Goal: Information Seeking & Learning: Learn about a topic

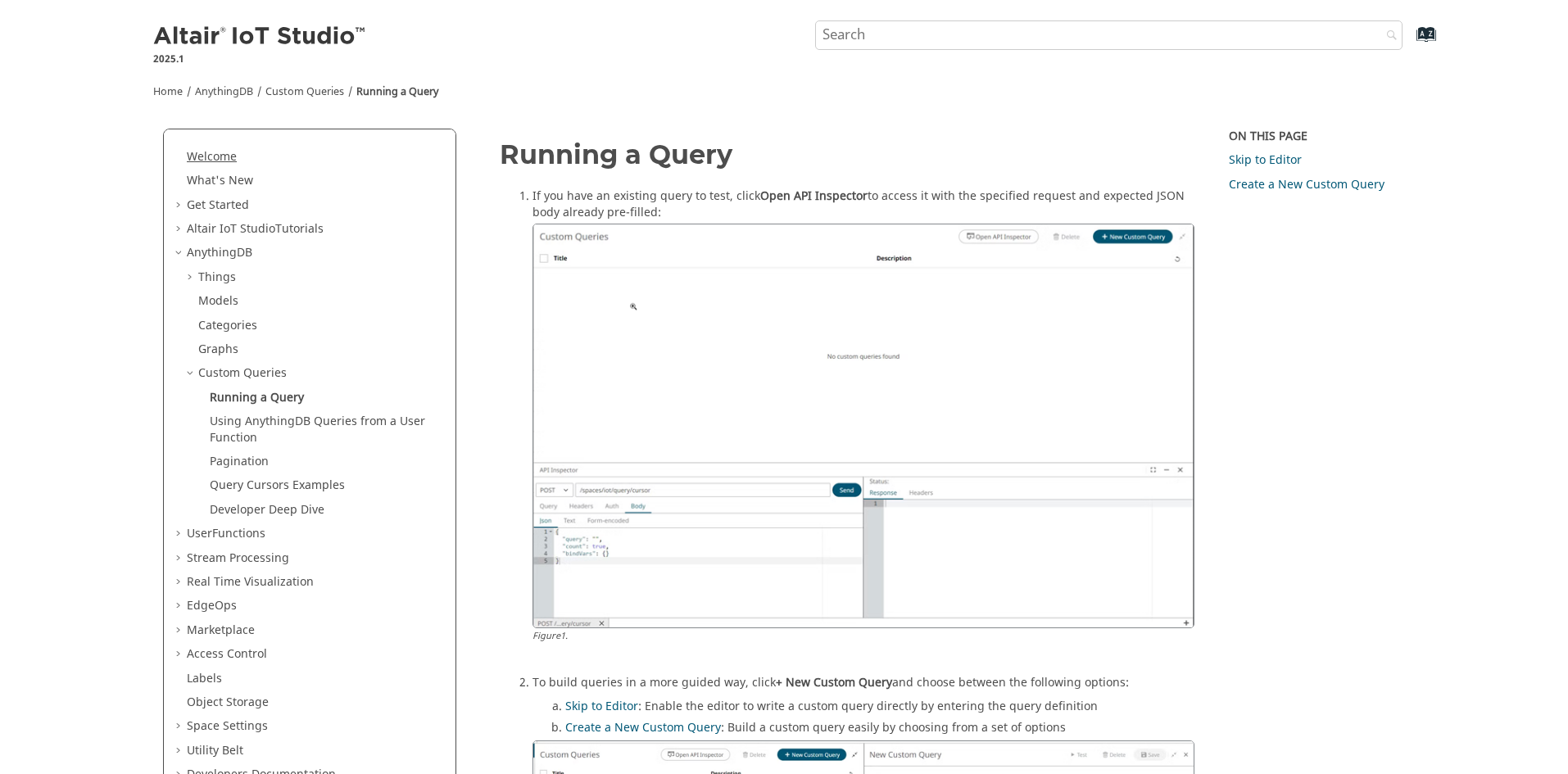
click at [222, 156] on link "Welcome" at bounding box center [212, 157] width 50 height 17
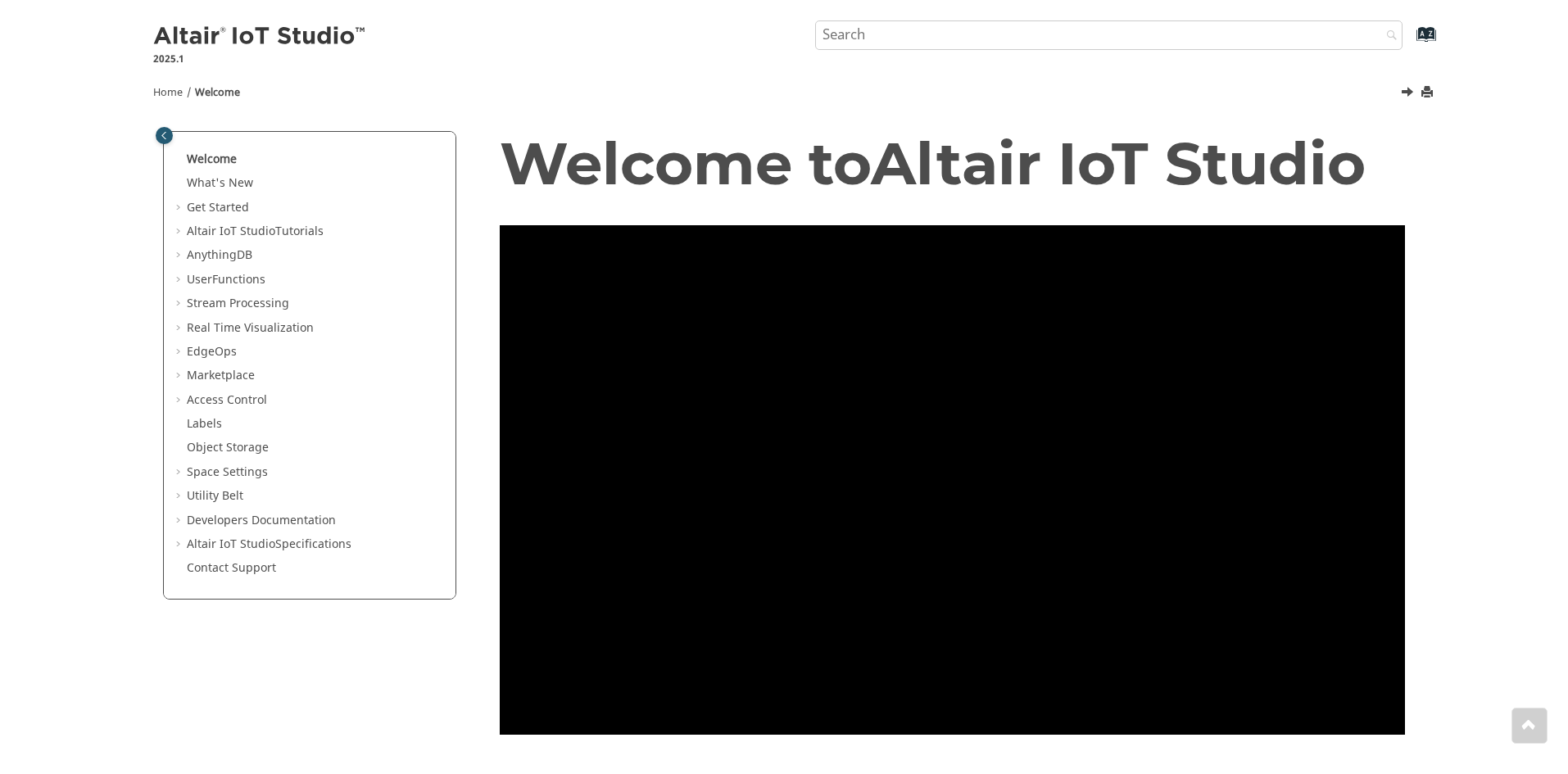
click at [249, 40] on img at bounding box center [261, 37] width 215 height 27
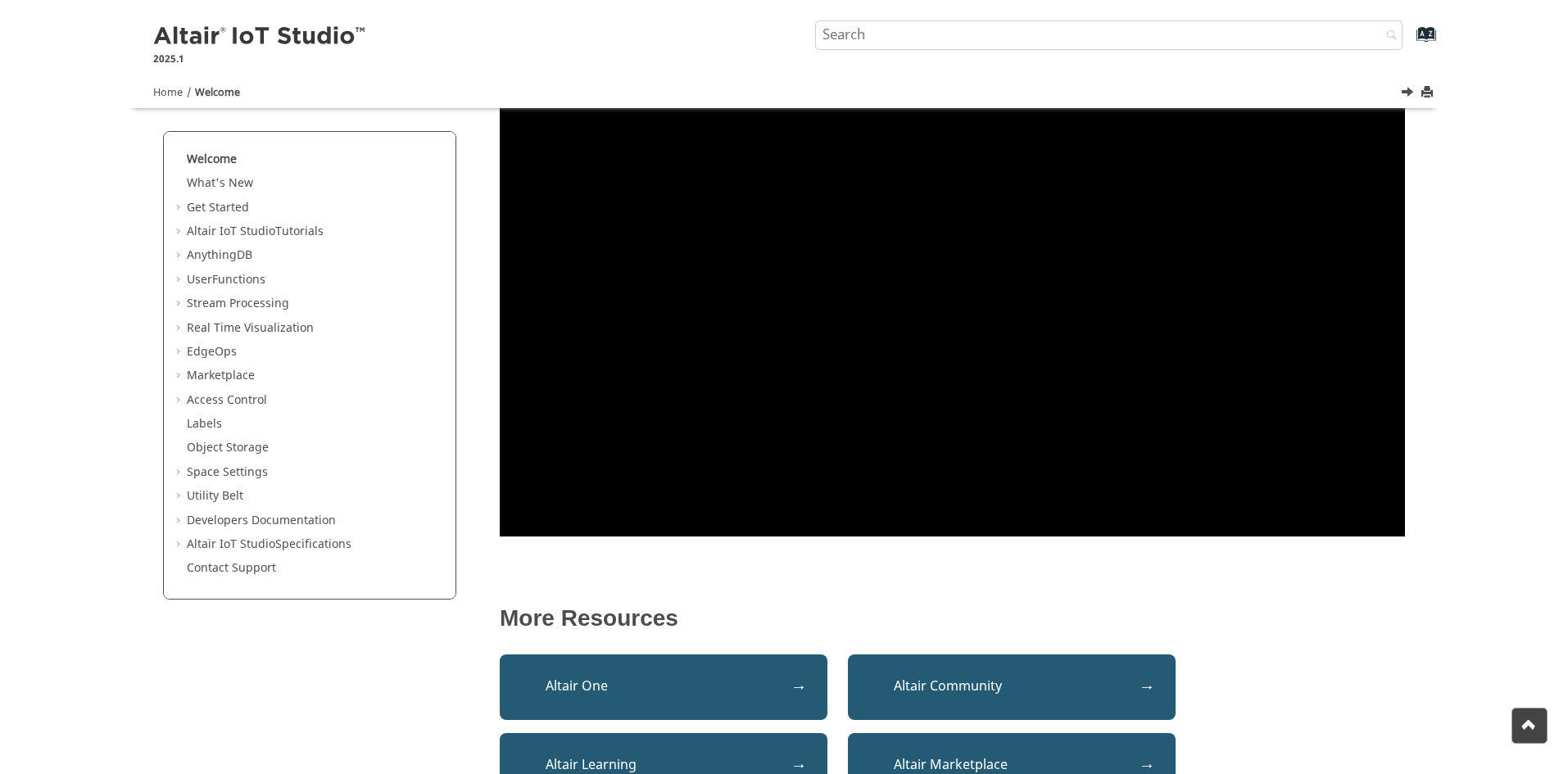
scroll to position [82, 0]
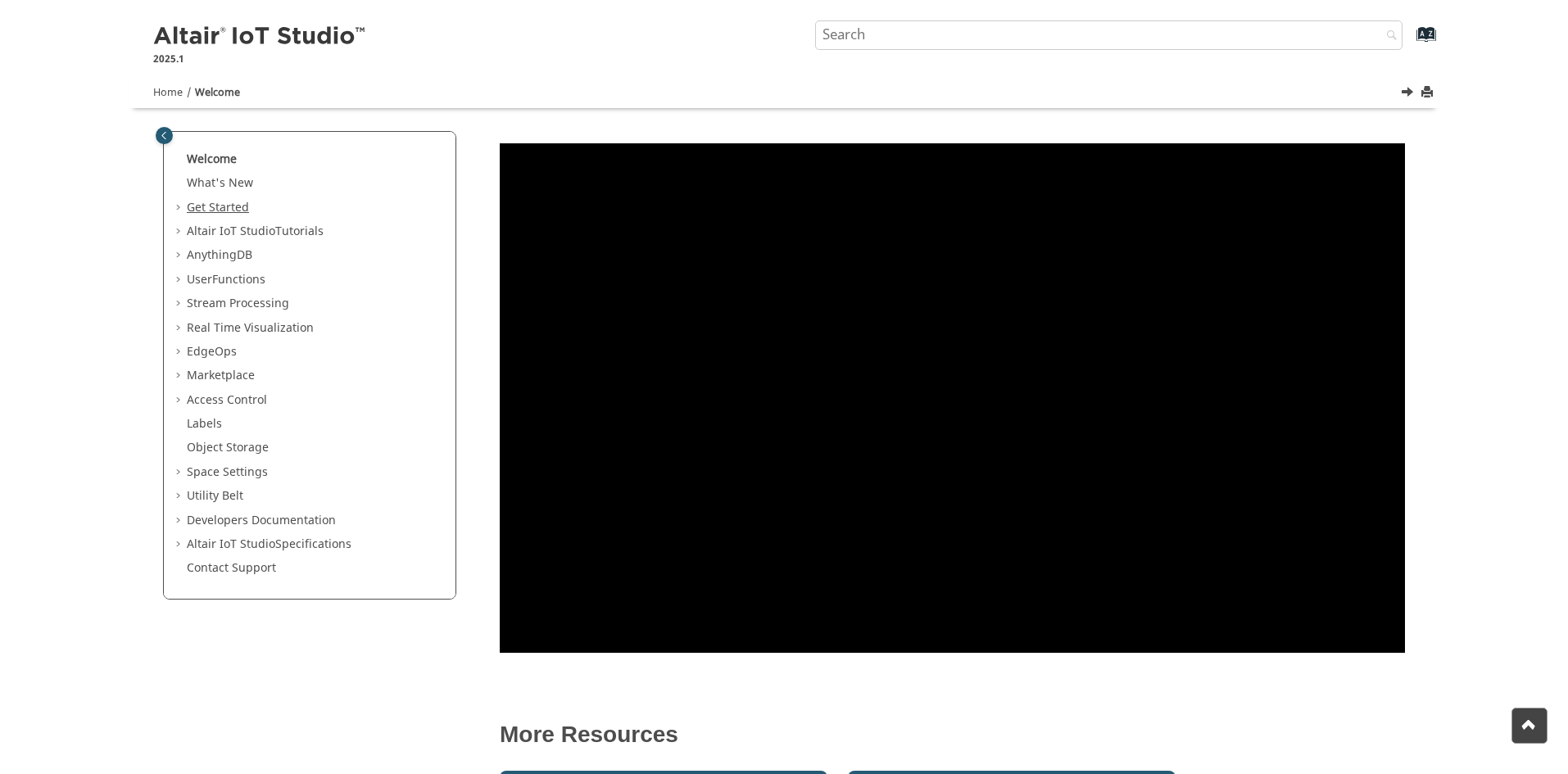
click at [208, 203] on link "Get Started" at bounding box center [217, 207] width 62 height 17
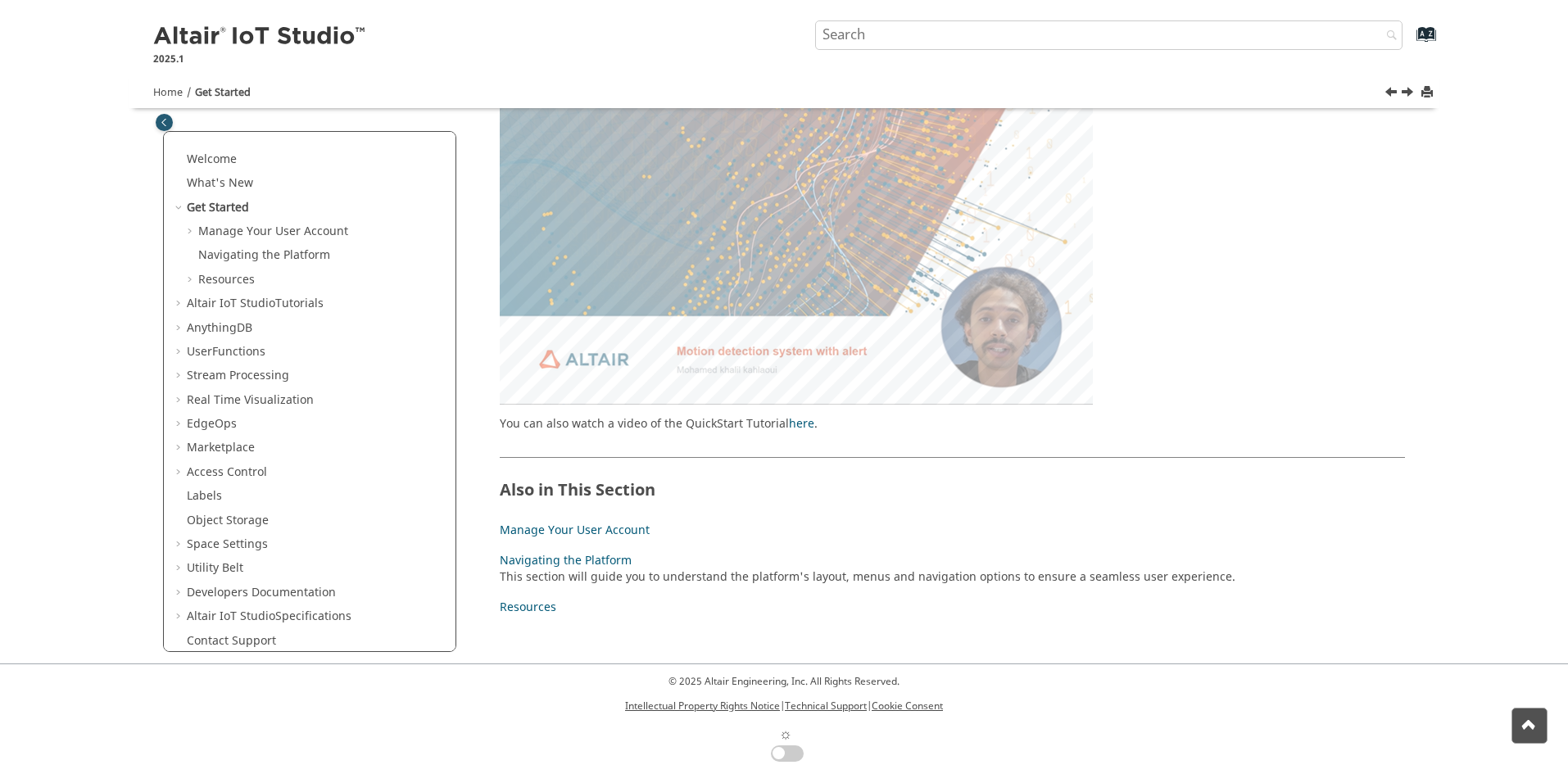
scroll to position [168, 0]
